Goal: Navigation & Orientation: Find specific page/section

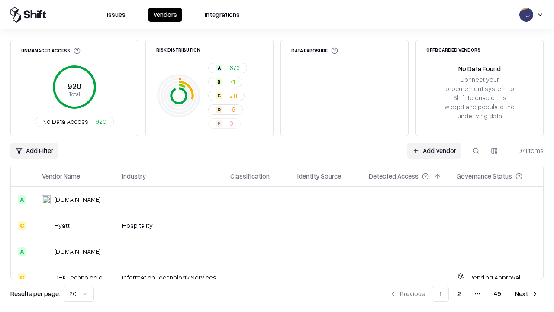
click at [79, 293] on html "Issues Vendors Integrations Unmanaged Access 920 Total No Data Access 920 Risk …" at bounding box center [277, 156] width 554 height 312
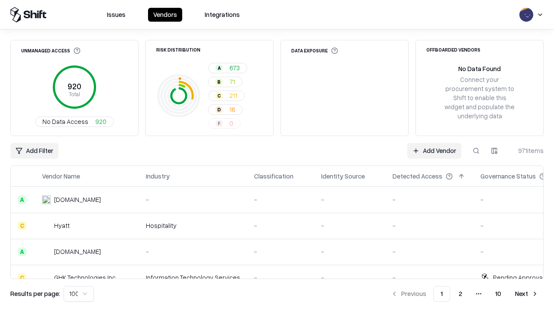
click at [527, 293] on button "Next" at bounding box center [527, 294] width 34 height 16
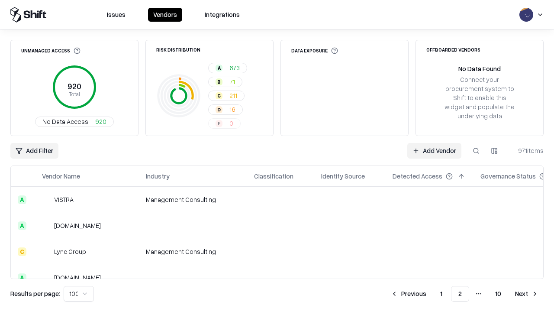
click at [527, 293] on button "Next" at bounding box center [527, 294] width 34 height 16
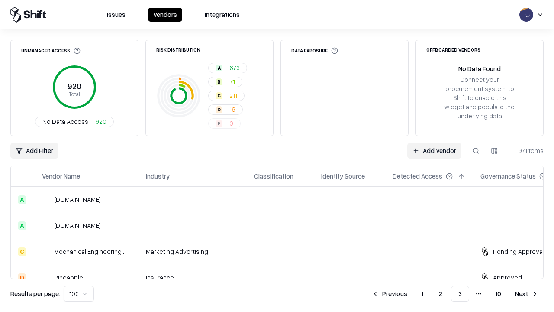
click at [527, 293] on button "Next" at bounding box center [527, 294] width 34 height 16
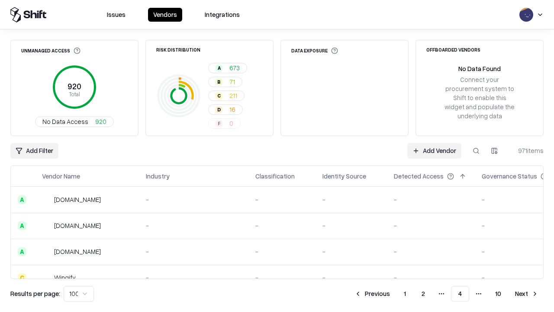
click at [527, 293] on button "Next" at bounding box center [527, 294] width 34 height 16
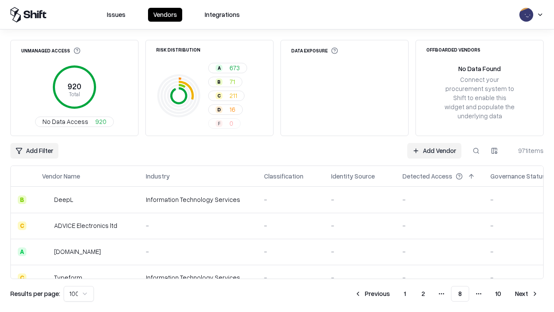
click at [527, 293] on button "Next" at bounding box center [527, 294] width 34 height 16
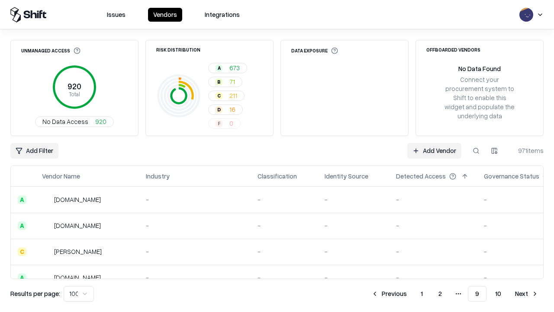
click at [527, 293] on button "Next" at bounding box center [527, 294] width 34 height 16
click at [409, 293] on button "Previous" at bounding box center [409, 294] width 46 height 16
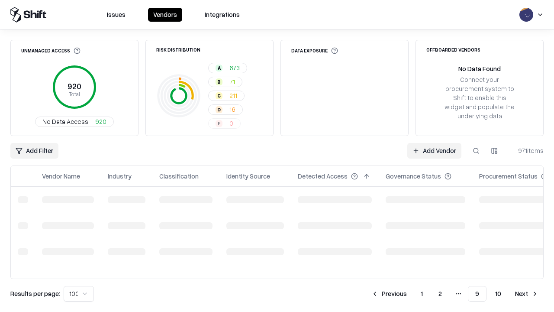
click at [389, 293] on button "Previous" at bounding box center [389, 294] width 46 height 16
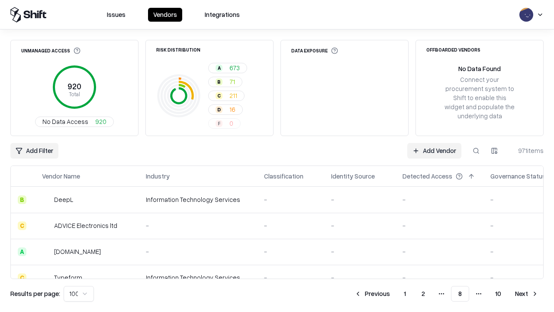
click at [372, 293] on button "Previous" at bounding box center [372, 294] width 46 height 16
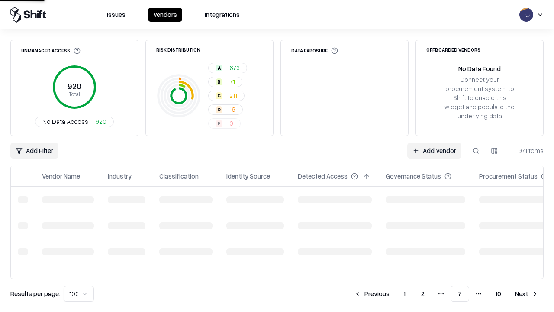
click at [372, 293] on button "Previous" at bounding box center [372, 294] width 46 height 16
